Goal: Task Accomplishment & Management: Manage account settings

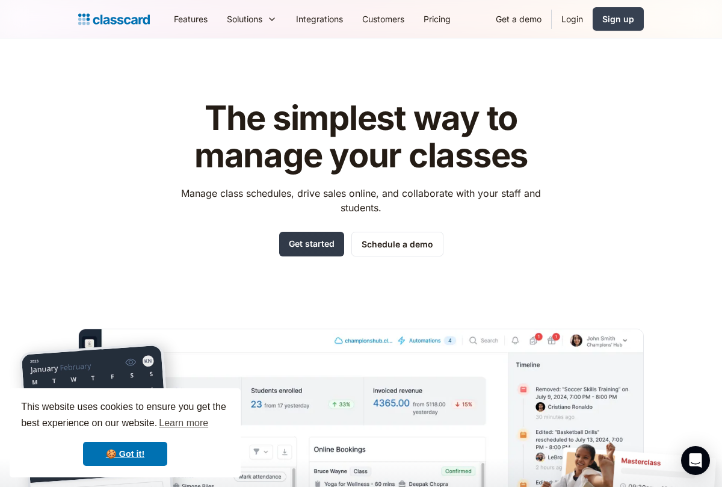
click at [316, 241] on link "Get started" at bounding box center [311, 244] width 65 height 25
click at [582, 20] on link "Login" at bounding box center [572, 18] width 41 height 27
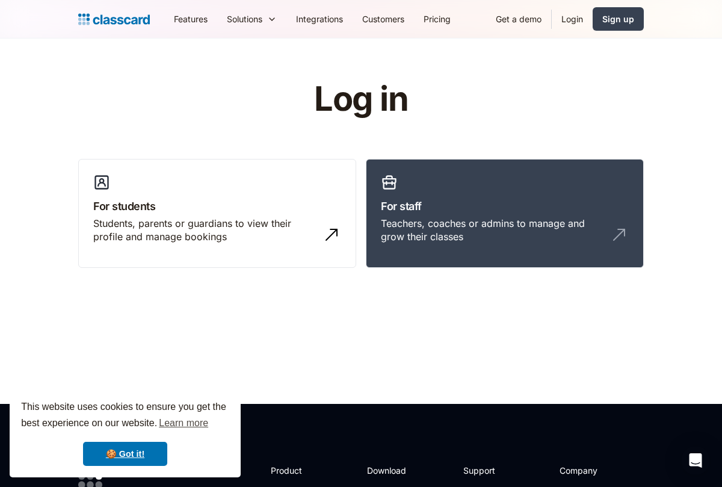
click at [569, 17] on link "Login" at bounding box center [572, 18] width 41 height 27
click at [417, 220] on div "Teachers, coaches or admins to manage and grow their classes" at bounding box center [493, 230] width 224 height 27
